Goal: Transaction & Acquisition: Obtain resource

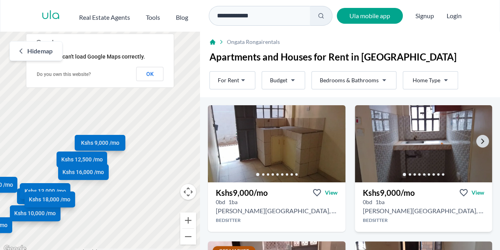
click at [483, 143] on img at bounding box center [423, 143] width 144 height 81
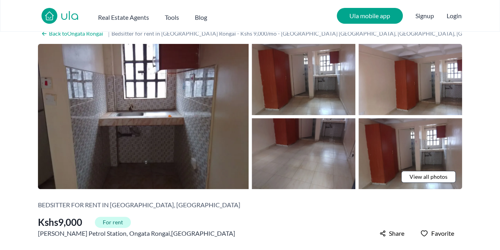
scroll to position [9, 0]
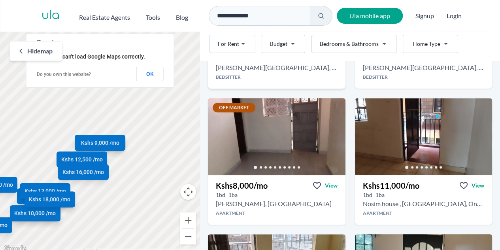
scroll to position [143, 0]
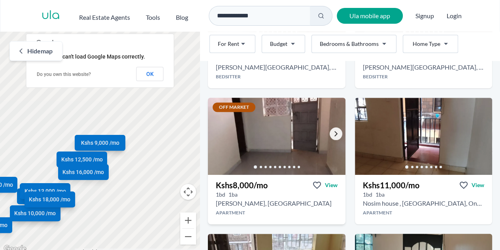
click at [333, 133] on icon "Go to the next property image" at bounding box center [336, 133] width 6 height 6
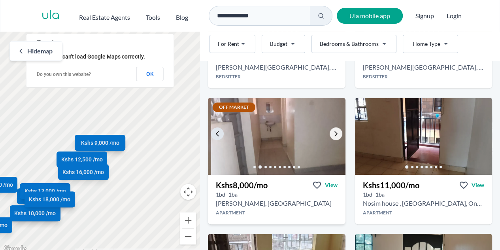
click at [333, 133] on icon "Go to the next property image" at bounding box center [336, 133] width 6 height 6
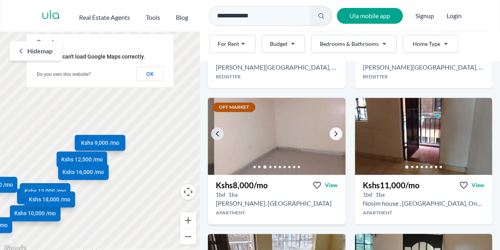
click at [333, 133] on icon "Go to the next property image" at bounding box center [336, 133] width 6 height 6
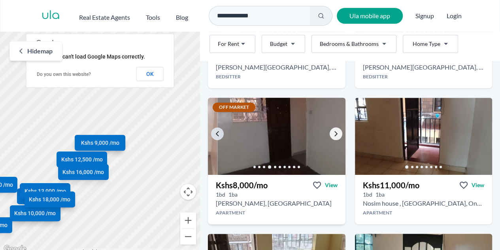
click at [333, 133] on icon "Go to the next property image" at bounding box center [336, 133] width 6 height 6
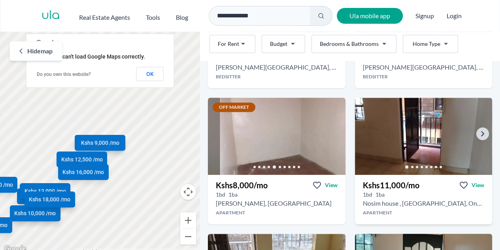
click at [400, 144] on img at bounding box center [423, 136] width 144 height 81
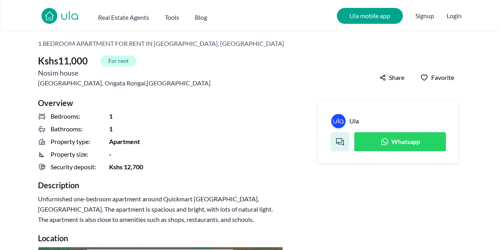
scroll to position [172, 0]
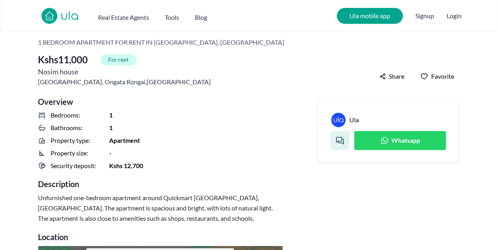
click at [379, 138] on link "Whatsapp" at bounding box center [400, 140] width 92 height 19
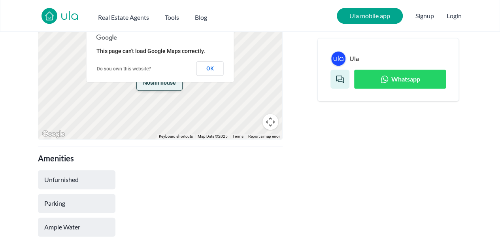
scroll to position [392, 0]
click at [215, 64] on button "OK" at bounding box center [209, 68] width 27 height 14
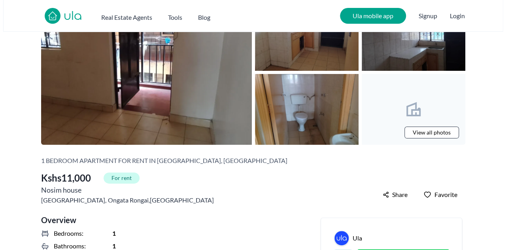
scroll to position [0, 0]
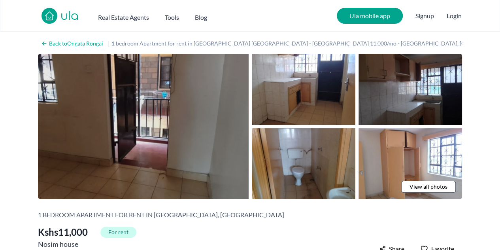
click at [166, 138] on img at bounding box center [143, 126] width 211 height 145
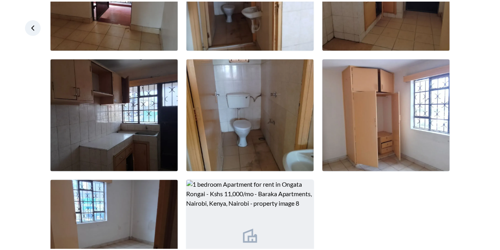
scroll to position [171, 0]
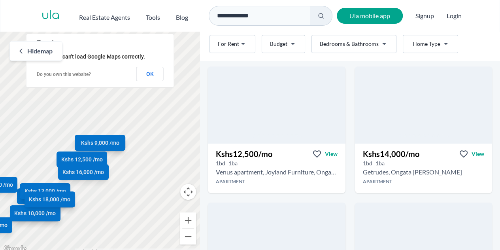
scroll to position [313, 0]
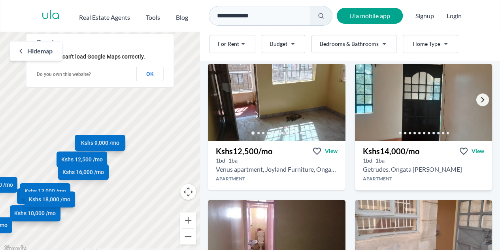
click at [479, 100] on icon "Go to the next property image" at bounding box center [482, 99] width 6 height 6
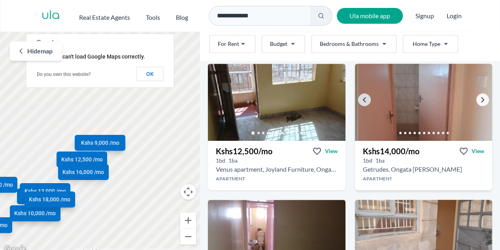
click at [479, 100] on icon "Go to the next property image" at bounding box center [482, 99] width 6 height 6
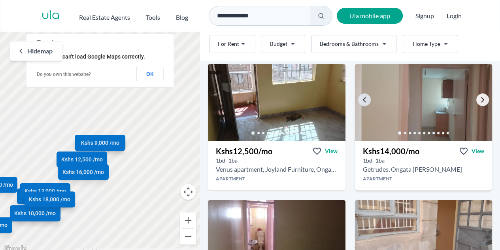
click at [479, 100] on icon "Go to the next property image" at bounding box center [482, 99] width 6 height 6
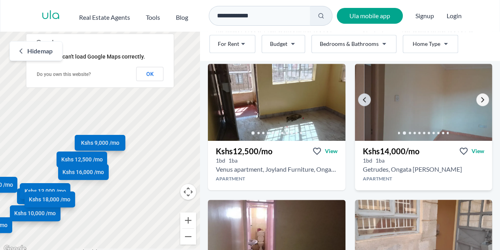
click at [479, 100] on icon "Go to the next property image" at bounding box center [482, 99] width 6 height 6
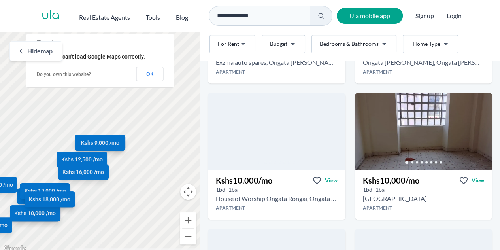
scroll to position [556, 0]
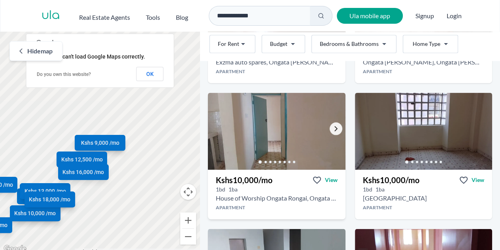
click at [333, 130] on icon "Go to the next property image" at bounding box center [336, 128] width 6 height 6
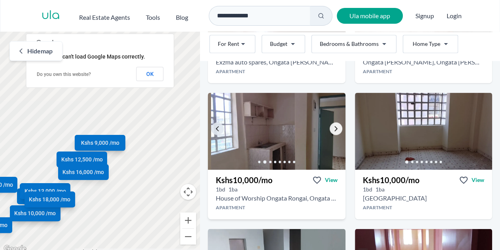
click at [333, 130] on icon "Go to the next property image" at bounding box center [336, 128] width 6 height 6
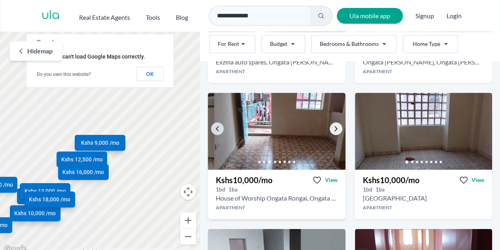
click at [333, 130] on icon "Go to the next property image" at bounding box center [336, 128] width 6 height 6
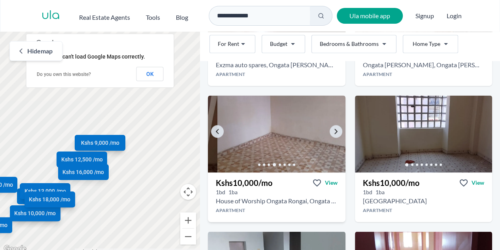
scroll to position [552, 0]
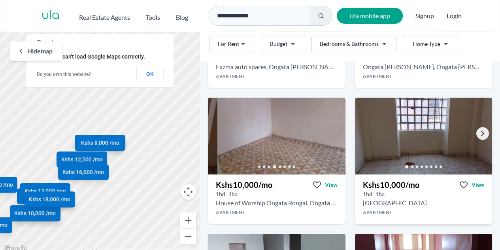
click at [479, 131] on icon "Go to the next property image" at bounding box center [482, 133] width 6 height 6
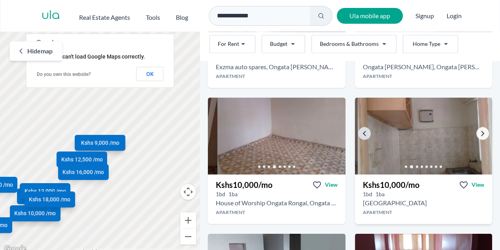
click at [479, 131] on icon "Go to the next property image" at bounding box center [482, 133] width 6 height 6
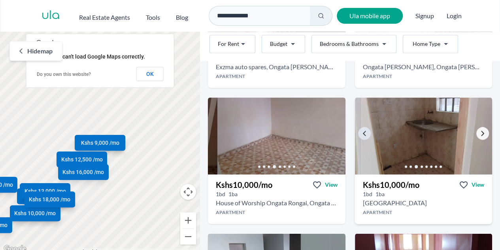
click at [479, 131] on icon "Go to the next property image" at bounding box center [482, 133] width 6 height 6
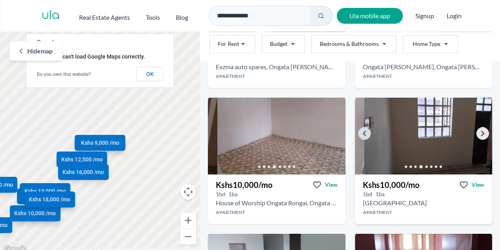
click at [476, 137] on link "Go to the next property image" at bounding box center [482, 133] width 13 height 13
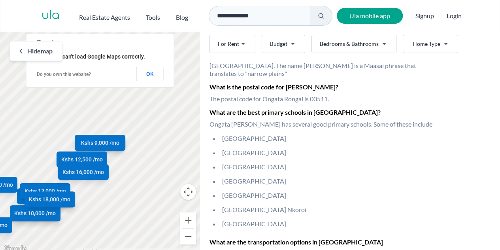
scroll to position [1675, 0]
